Goal: Task Accomplishment & Management: Complete application form

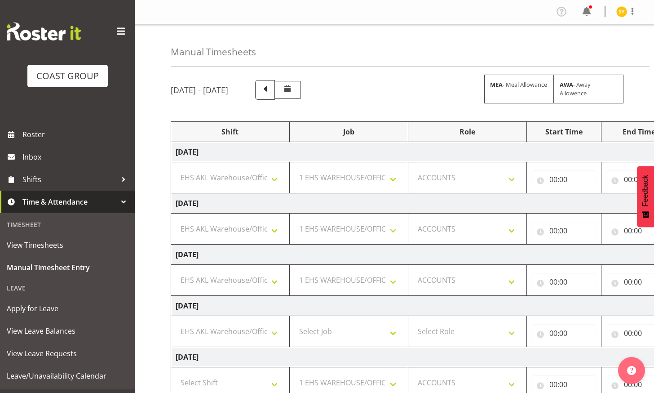
select select "1083"
select select "69"
select select "204"
select select "1083"
select select "69"
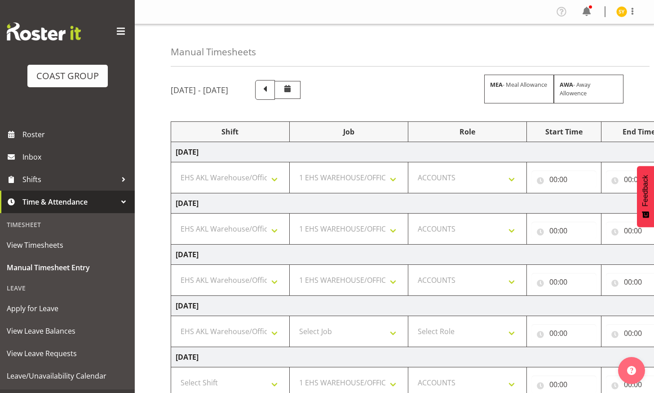
select select "204"
select select "1083"
select select "69"
select select "204"
select select "1083"
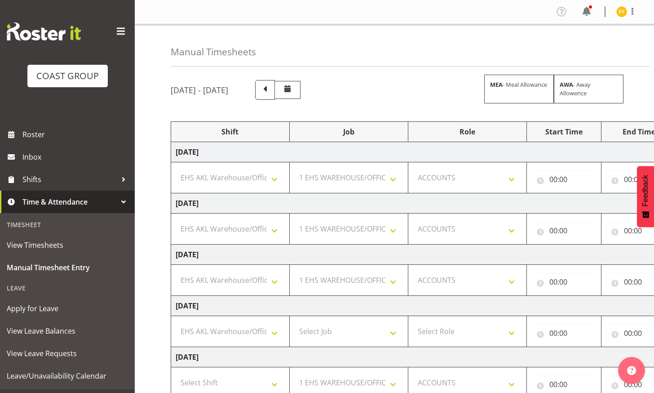
select select "69"
select select "204"
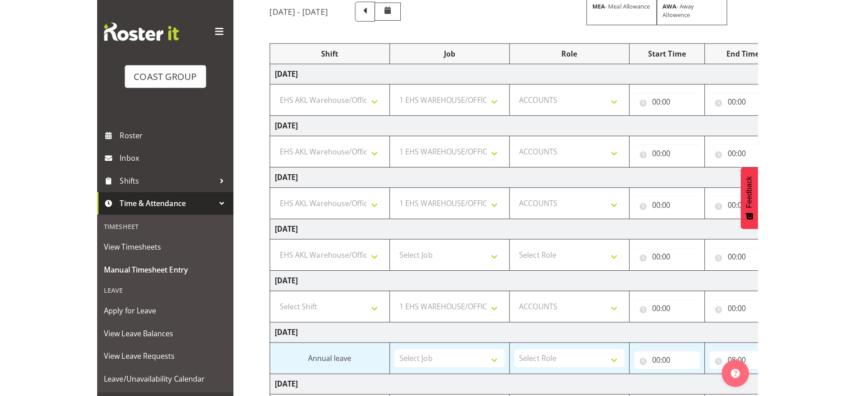
scroll to position [54, 0]
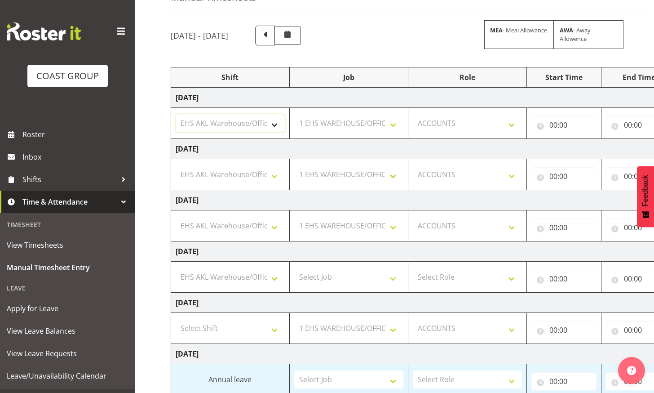
click at [269, 121] on select "Select Shift EHS AKL Warehouse/Office" at bounding box center [230, 123] width 109 height 18
click at [176, 114] on select "Select Shift EHS AKL Warehouse/Office" at bounding box center [230, 123] width 109 height 18
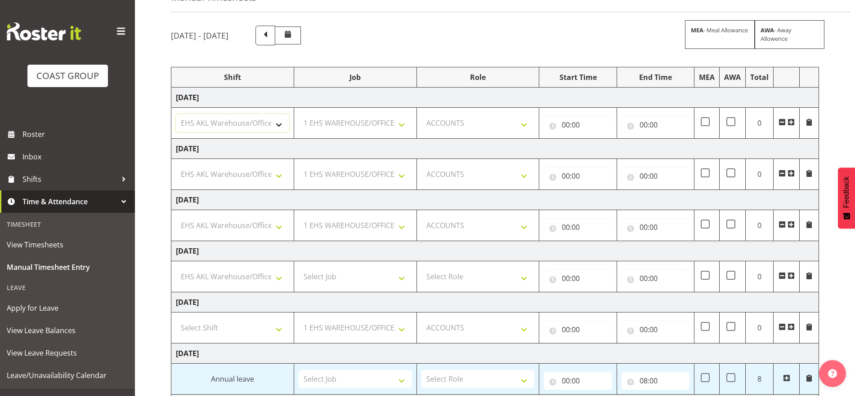
click at [254, 122] on select "Select Shift EHS AKL Warehouse/Office" at bounding box center [232, 123] width 113 height 18
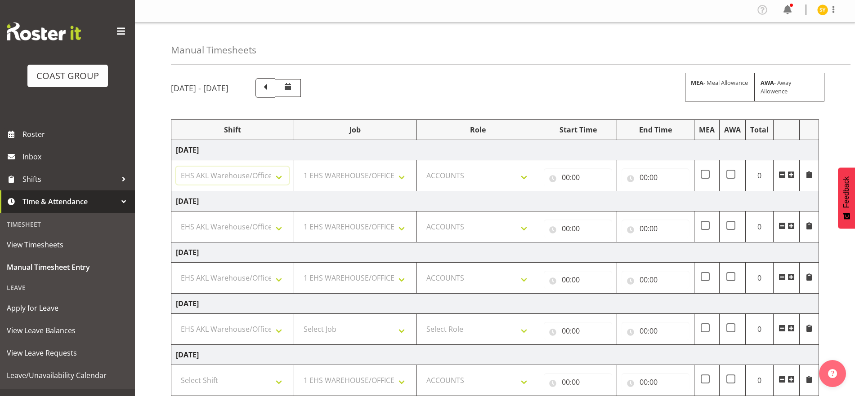
scroll to position [0, 0]
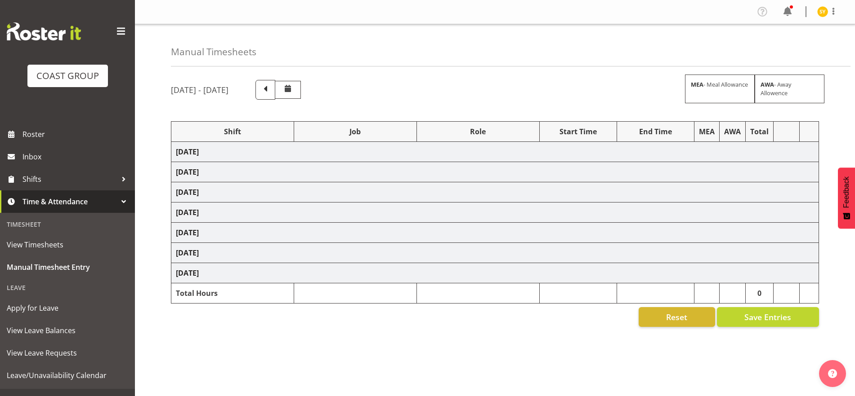
select select "69"
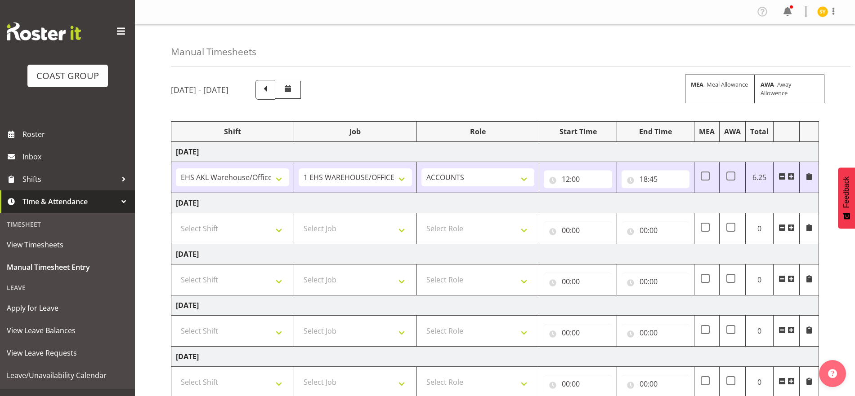
click at [255, 151] on td "[DATE]" at bounding box center [494, 152] width 647 height 20
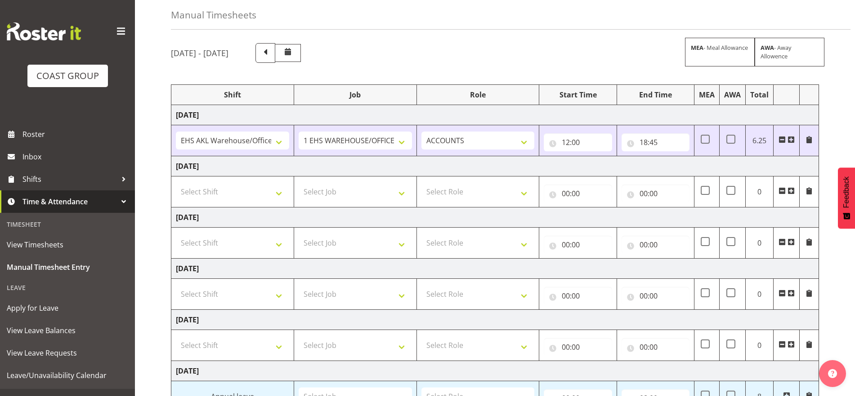
scroll to position [56, 0]
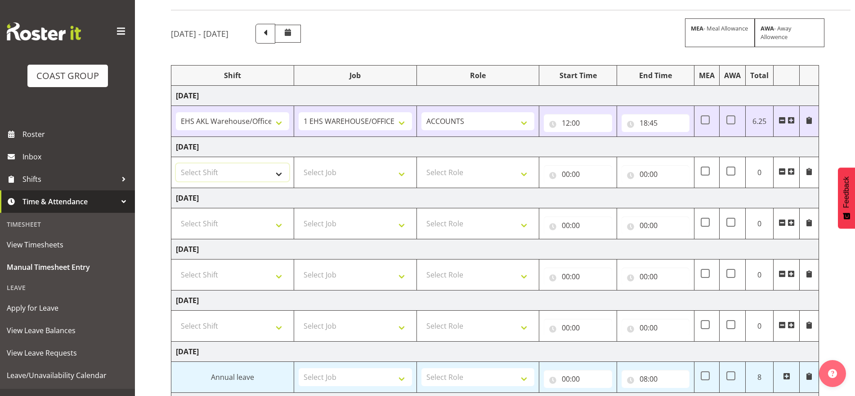
click at [248, 168] on select "Select Shift EHS AKL Warehouse/Office" at bounding box center [232, 173] width 113 height 18
select select "1083"
click at [176, 164] on select "Select Shift EHS AKL Warehouse/Office" at bounding box center [232, 173] width 113 height 18
click at [397, 175] on select "Select Job 1 Carlton Events 1 [PERSON_NAME][GEOGRAPHIC_DATA] 1 [PERSON_NAME][GE…" at bounding box center [354, 173] width 113 height 18
select select "69"
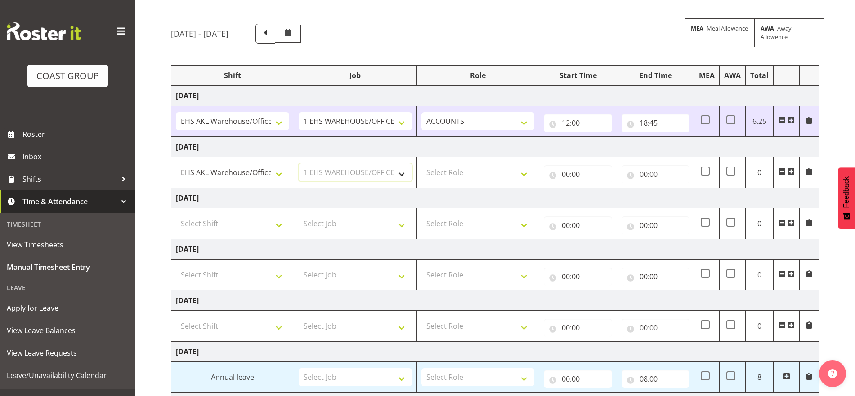
click at [298, 164] on select "Select Job 1 Carlton Events 1 [PERSON_NAME][GEOGRAPHIC_DATA] 1 [PERSON_NAME][GE…" at bounding box center [354, 173] width 113 height 18
click at [503, 169] on select "Select Role ACCOUNTS" at bounding box center [477, 173] width 113 height 18
select select "204"
click at [421, 164] on select "Select Role ACCOUNTS" at bounding box center [477, 173] width 113 height 18
click at [570, 172] on input "00:00" at bounding box center [577, 174] width 68 height 18
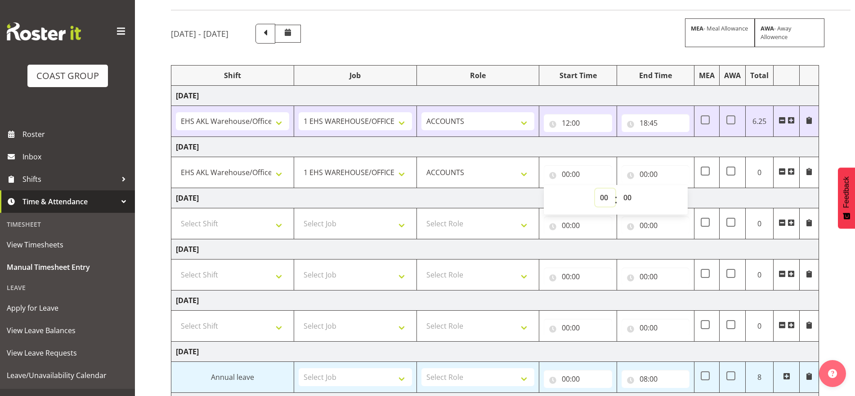
click at [605, 198] on select "00 01 02 03 04 05 06 07 08 09 10 11 12 13 14 15 16 17 18 19 20 21 22 23" at bounding box center [605, 198] width 20 height 18
select select "9"
click at [595, 189] on select "00 01 02 03 04 05 06 07 08 09 10 11 12 13 14 15 16 17 18 19 20 21 22 23" at bounding box center [605, 198] width 20 height 18
type input "09:00"
click at [632, 198] on select "00 01 02 03 04 05 06 07 08 09 10 11 12 13 14 15 16 17 18 19 20 21 22 23 24 25 2…" at bounding box center [628, 198] width 20 height 18
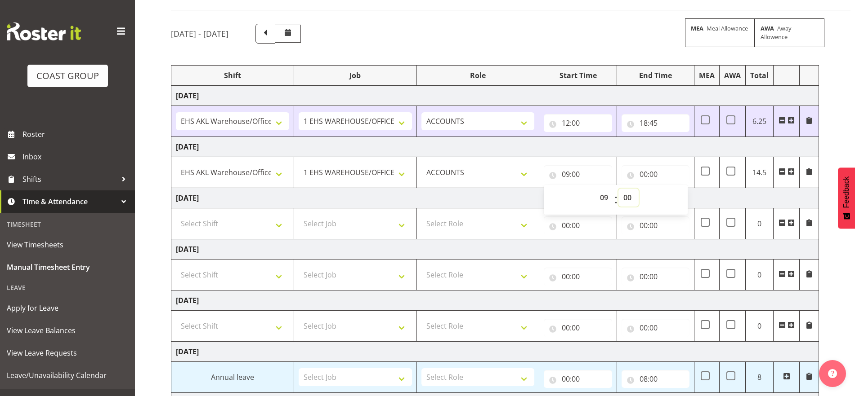
select select "20"
click at [618, 189] on select "00 01 02 03 04 05 06 07 08 09 10 11 12 13 14 15 16 17 18 19 20 21 22 23 24 25 2…" at bounding box center [628, 198] width 20 height 18
type input "09:20"
click at [644, 171] on input "00:00" at bounding box center [655, 174] width 68 height 18
click at [677, 196] on select "00 01 02 03 04 05 06 07 08 09 10 11 12 13 14 15 16 17 18 19 20 21 22 23" at bounding box center [682, 198] width 20 height 18
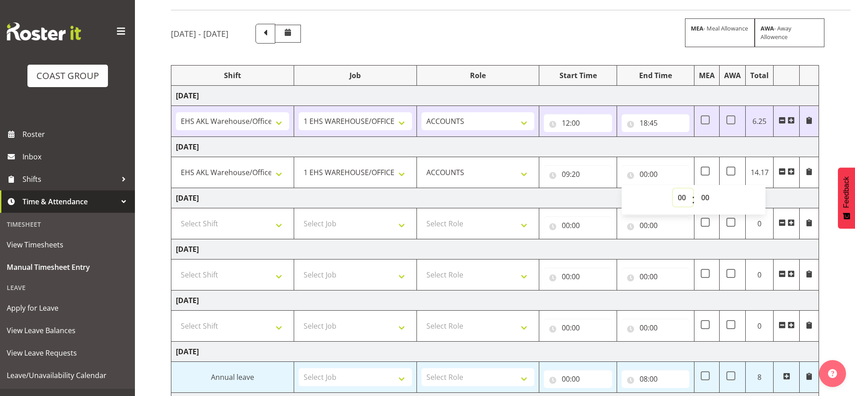
select select "14"
click at [672, 189] on select "00 01 02 03 04 05 06 07 08 09 10 11 12 13 14 15 16 17 18 19 20 21 22 23" at bounding box center [682, 198] width 20 height 18
type input "14:00"
click at [704, 198] on select "00 01 02 03 04 05 06 07 08 09 10 11 12 13 14 15 16 17 18 19 20 21 22 23 24 25 2…" at bounding box center [706, 198] width 20 height 18
select select "20"
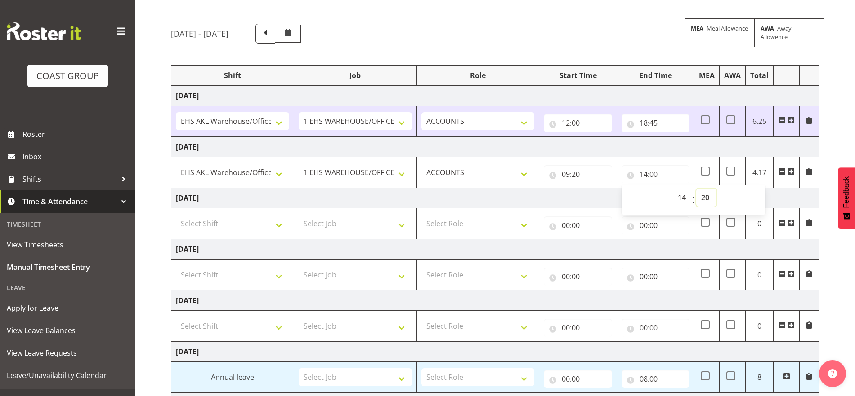
click at [696, 189] on select "00 01 02 03 04 05 06 07 08 09 10 11 12 13 14 15 16 17 18 19 20 21 22 23 24 25 2…" at bounding box center [706, 198] width 20 height 18
type input "14:20"
click at [792, 171] on span at bounding box center [790, 171] width 7 height 7
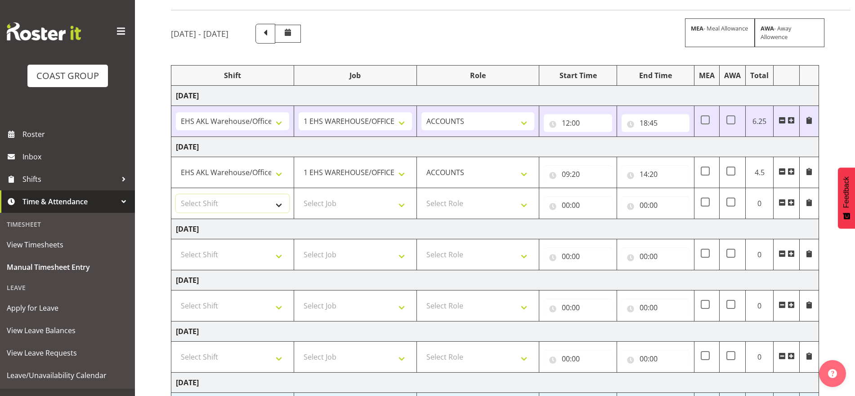
click at [274, 202] on select "Select Shift EHS AKL Warehouse/Office" at bounding box center [232, 204] width 113 height 18
select select "1083"
click at [176, 195] on select "Select Shift EHS AKL Warehouse/Office" at bounding box center [232, 204] width 113 height 18
click at [410, 203] on select "Select Job 1 Carlton Events 1 [PERSON_NAME][GEOGRAPHIC_DATA] 1 [PERSON_NAME][GE…" at bounding box center [354, 204] width 113 height 18
select select "69"
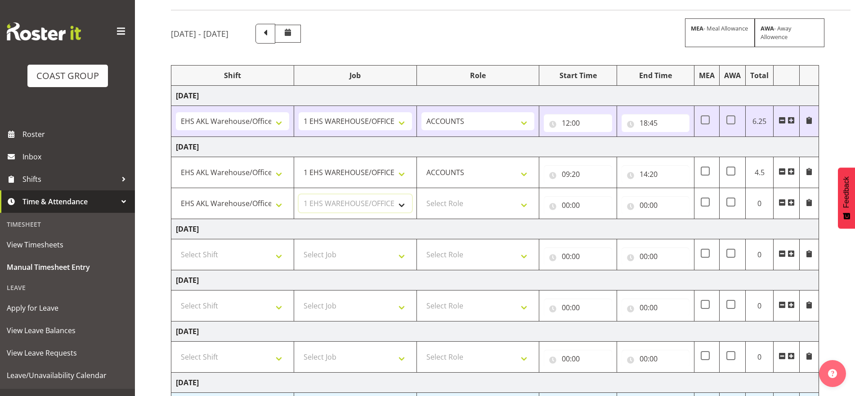
click at [298, 195] on select "Select Job 1 Carlton Events 1 [PERSON_NAME][GEOGRAPHIC_DATA] 1 [PERSON_NAME][GE…" at bounding box center [354, 204] width 113 height 18
click at [516, 209] on select "Select Role ACCOUNTS" at bounding box center [477, 204] width 113 height 18
select select "204"
click at [421, 195] on select "Select Role ACCOUNTS" at bounding box center [477, 204] width 113 height 18
click at [568, 205] on input "00:00" at bounding box center [577, 205] width 68 height 18
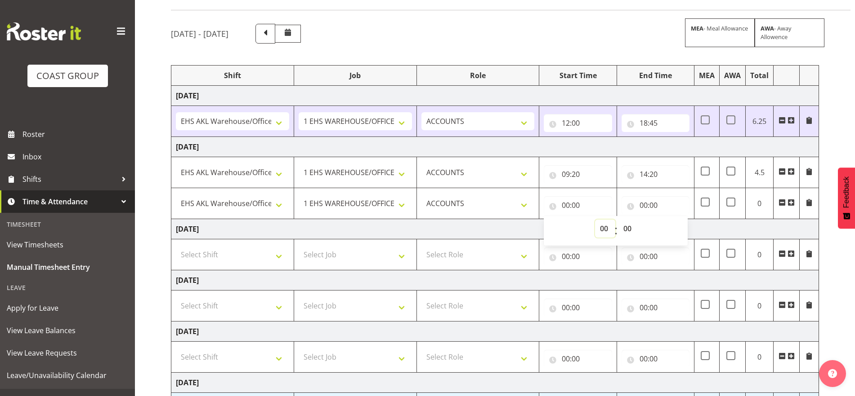
click at [599, 229] on select "00 01 02 03 04 05 06 07 08 09 10 11 12 13 14 15 16 17 18 19 20 21 22 23" at bounding box center [605, 229] width 20 height 18
select select "15"
click at [595, 220] on select "00 01 02 03 04 05 06 07 08 09 10 11 12 13 14 15 16 17 18 19 20 21 22 23" at bounding box center [605, 229] width 20 height 18
type input "15:00"
click at [627, 228] on select "00 01 02 03 04 05 06 07 08 09 10 11 12 13 14 15 16 17 18 19 20 21 22 23 24 25 2…" at bounding box center [628, 229] width 20 height 18
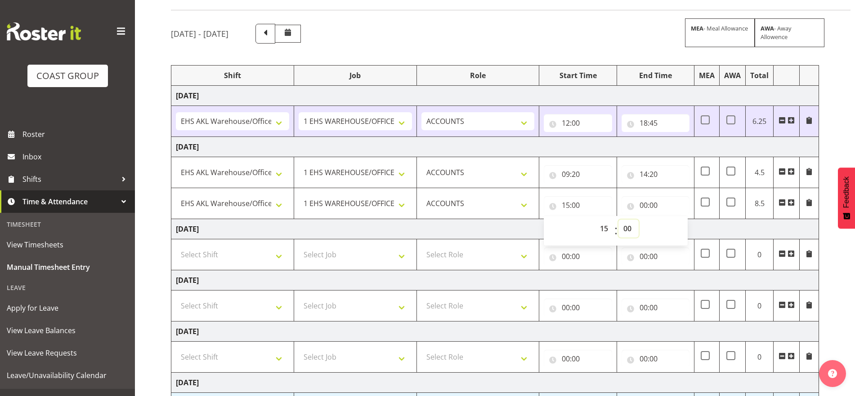
select select "15"
click at [618, 220] on select "00 01 02 03 04 05 06 07 08 09 10 11 12 13 14 15 16 17 18 19 20 21 22 23 24 25 2…" at bounding box center [628, 229] width 20 height 18
type input "15:15"
click at [657, 205] on input "00:00" at bounding box center [655, 205] width 68 height 18
click at [678, 232] on select "00 01 02 03 04 05 06 07 08 09 10 11 12 13 14 15 16 17 18 19 20 21 22 23" at bounding box center [682, 229] width 20 height 18
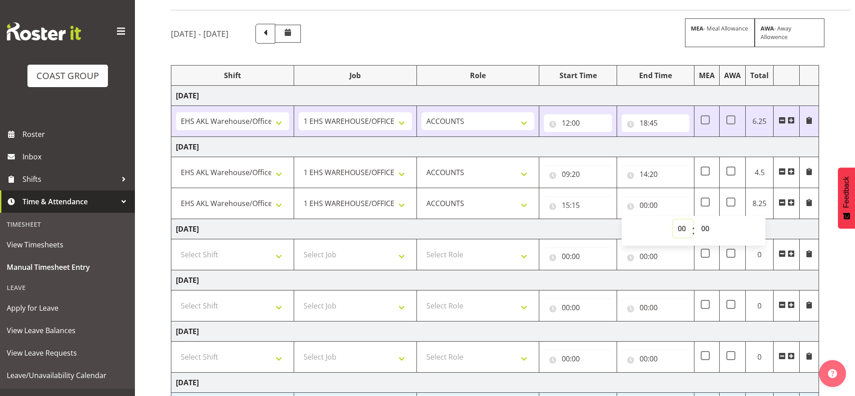
select select "18"
click at [672, 220] on select "00 01 02 03 04 05 06 07 08 09 10 11 12 13 14 15 16 17 18 19 20 21 22 23" at bounding box center [682, 229] width 20 height 18
type input "18:00"
click at [704, 227] on select "00 01 02 03 04 05 06 07 08 09 10 11 12 13 14 15 16 17 18 19 20 21 22 23 24 25 2…" at bounding box center [706, 229] width 20 height 18
select select "45"
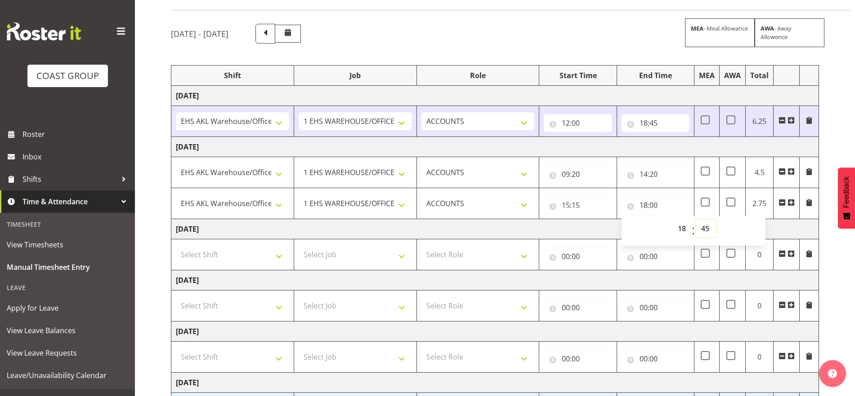
click at [696, 220] on select "00 01 02 03 04 05 06 07 08 09 10 11 12 13 14 15 16 17 18 19 20 21 22 23 24 25 2…" at bounding box center [706, 229] width 20 height 18
type input "18:45"
click at [788, 230] on td "[DATE]" at bounding box center [494, 229] width 647 height 20
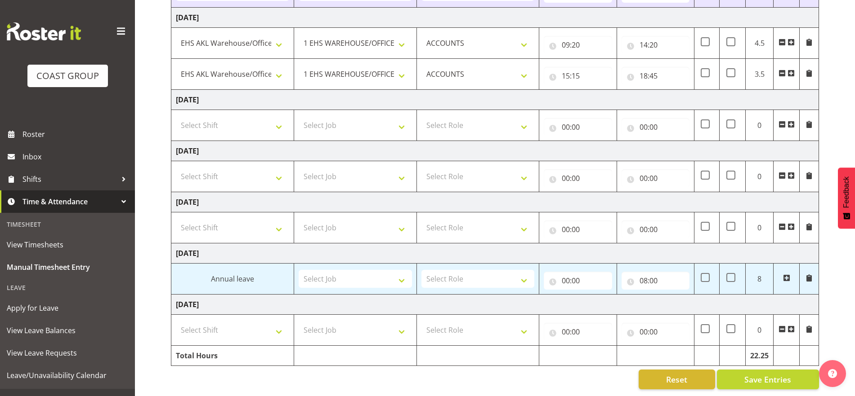
scroll to position [194, 0]
click at [759, 374] on span "Save Entries" at bounding box center [767, 380] width 47 height 12
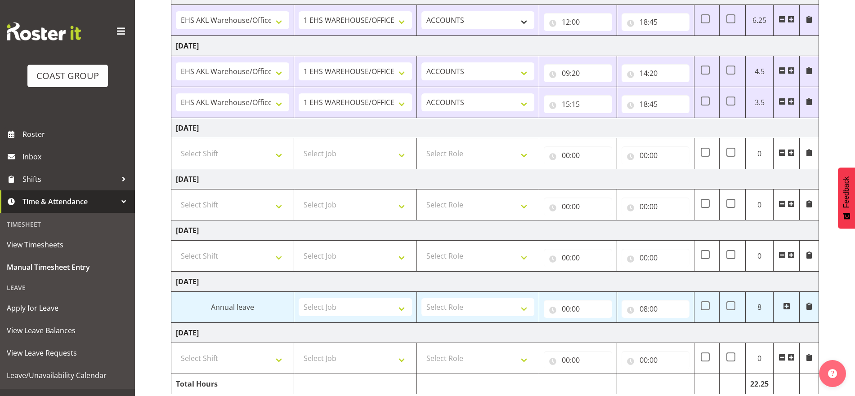
scroll to position [138, 0]
